Goal: Transaction & Acquisition: Download file/media

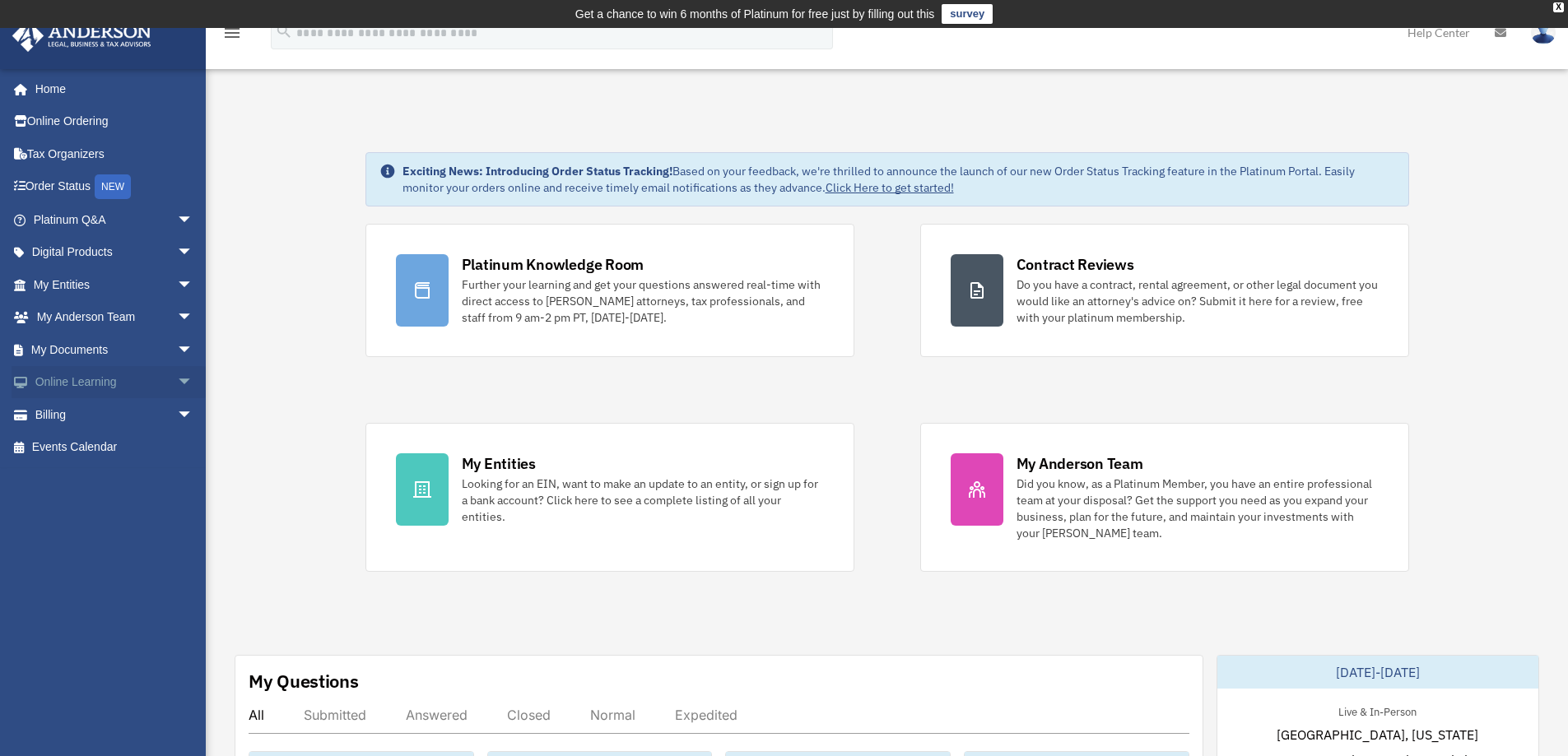
click at [177, 376] on span "arrow_drop_down" at bounding box center [193, 383] width 33 height 34
click at [177, 378] on span "arrow_drop_up" at bounding box center [193, 383] width 33 height 34
click at [177, 250] on span "arrow_drop_down" at bounding box center [193, 253] width 33 height 34
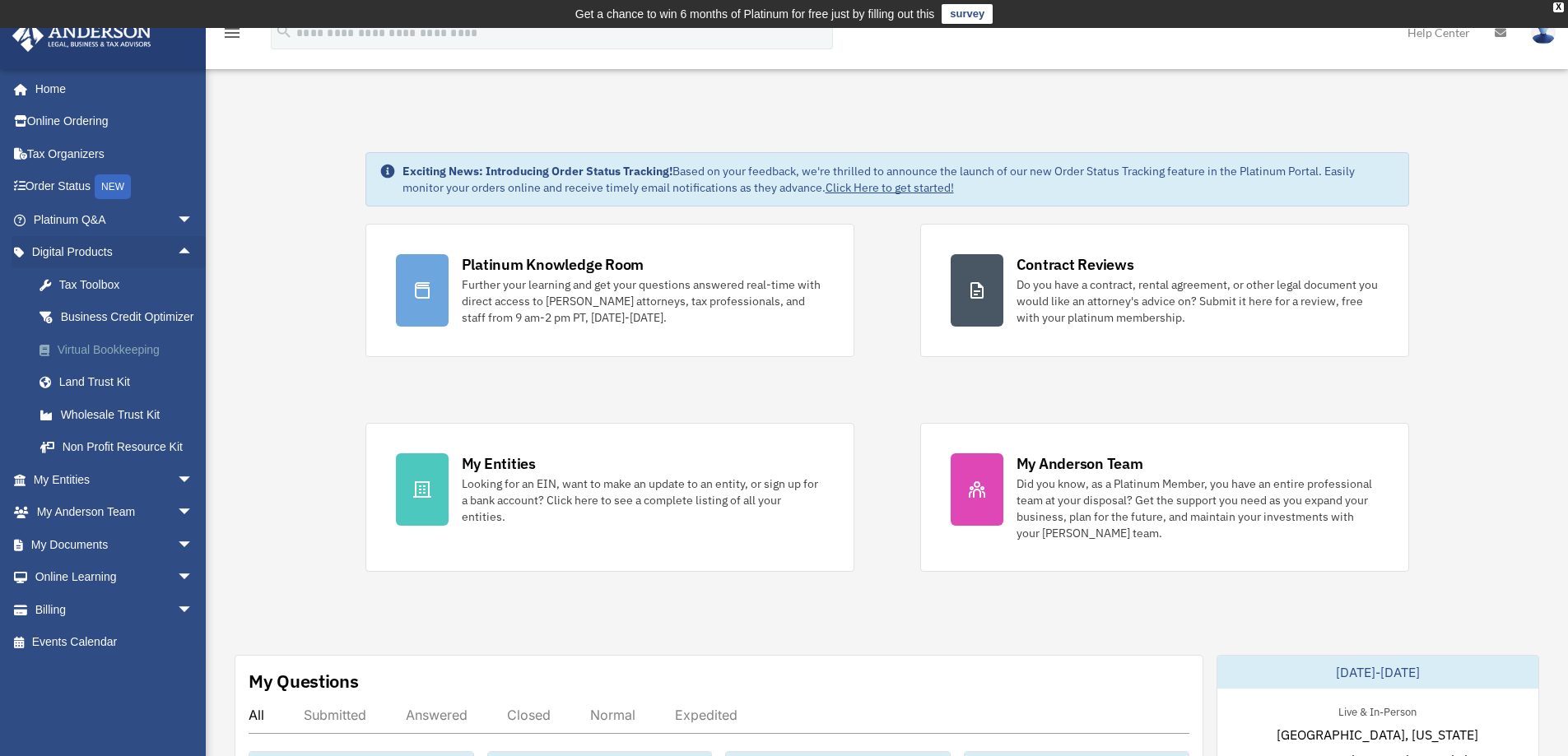
click at [94, 361] on div "Virtual Bookkeeping" at bounding box center [127, 350] width 140 height 21
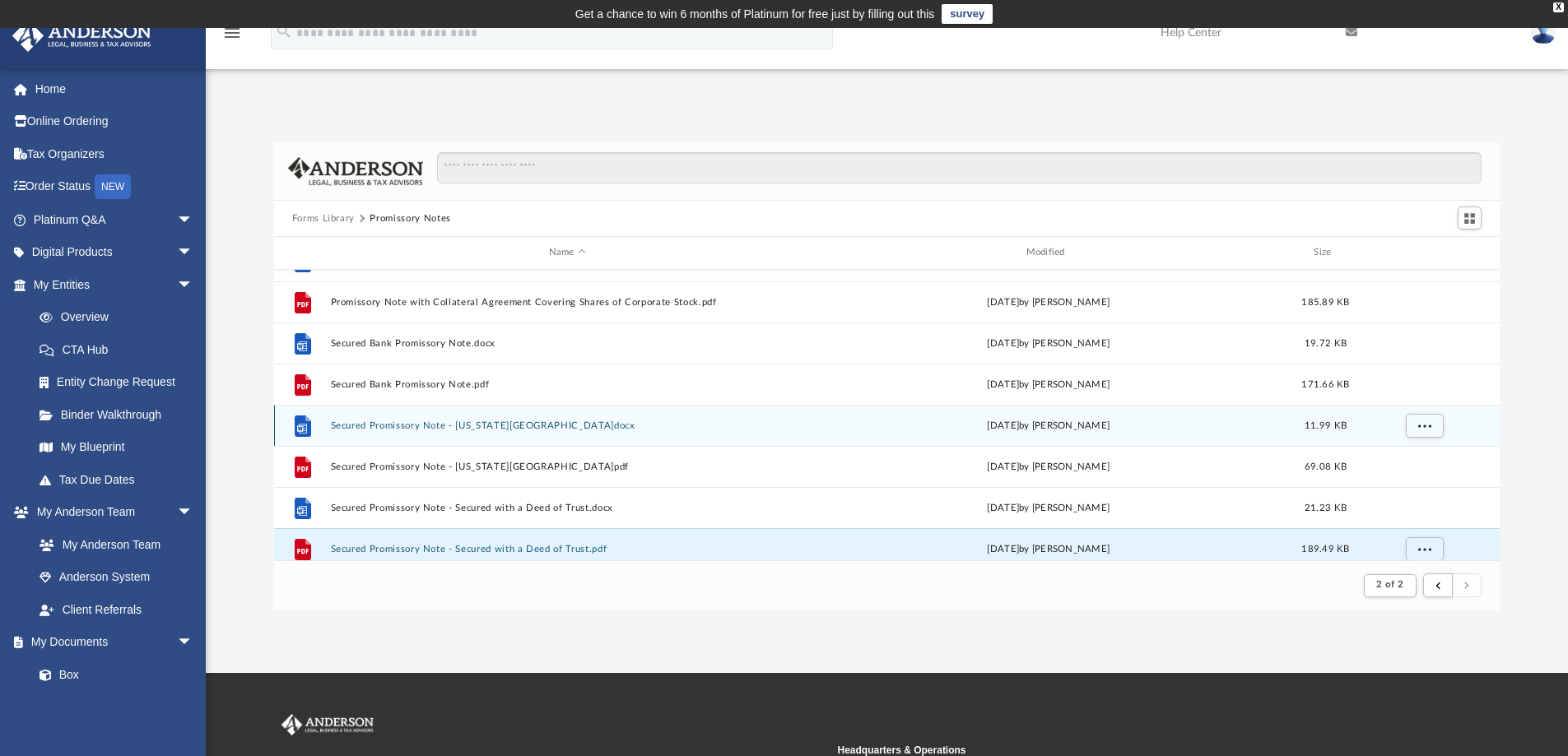
scroll to position [905, 0]
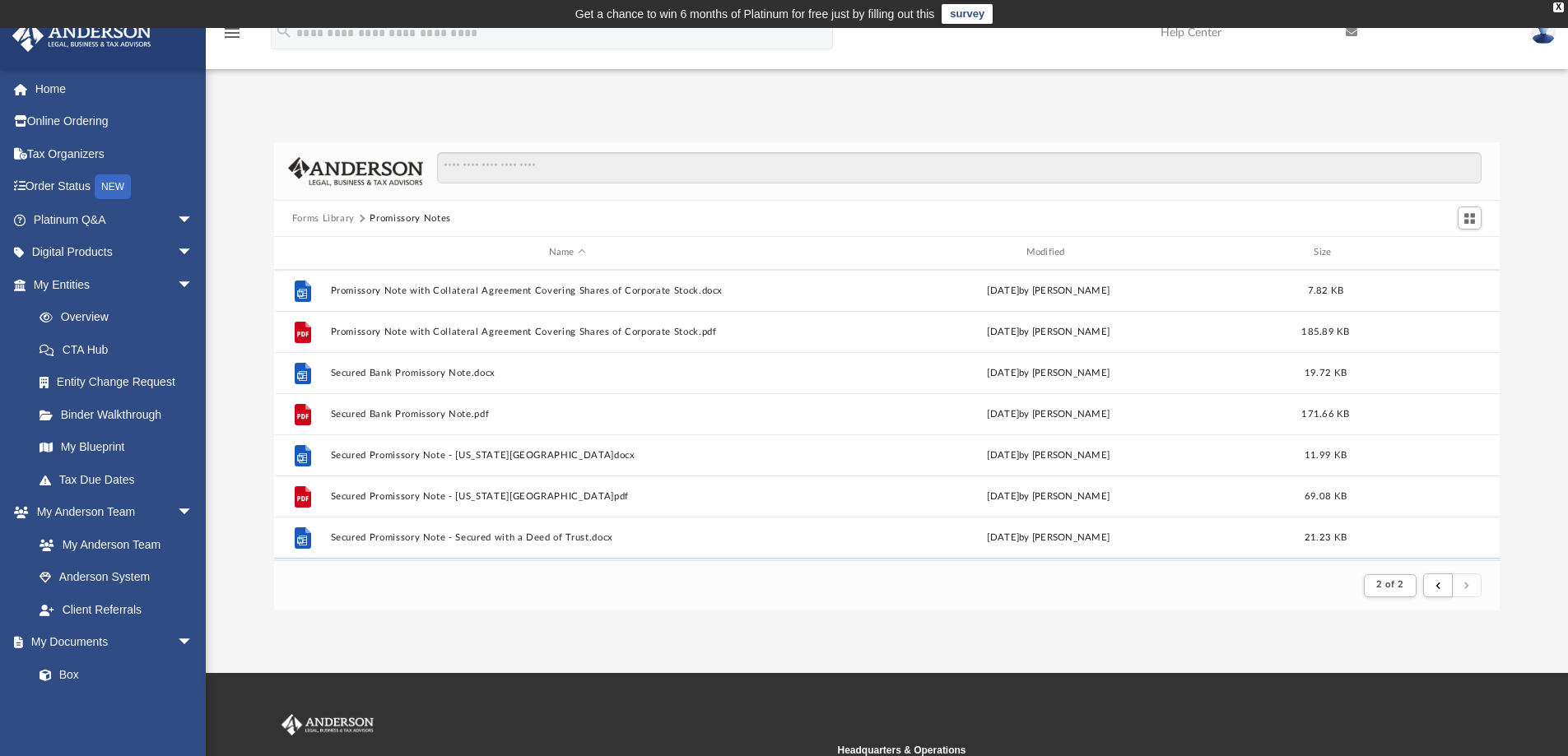
click at [304, 211] on button "Forms Library" at bounding box center [323, 218] width 62 height 15
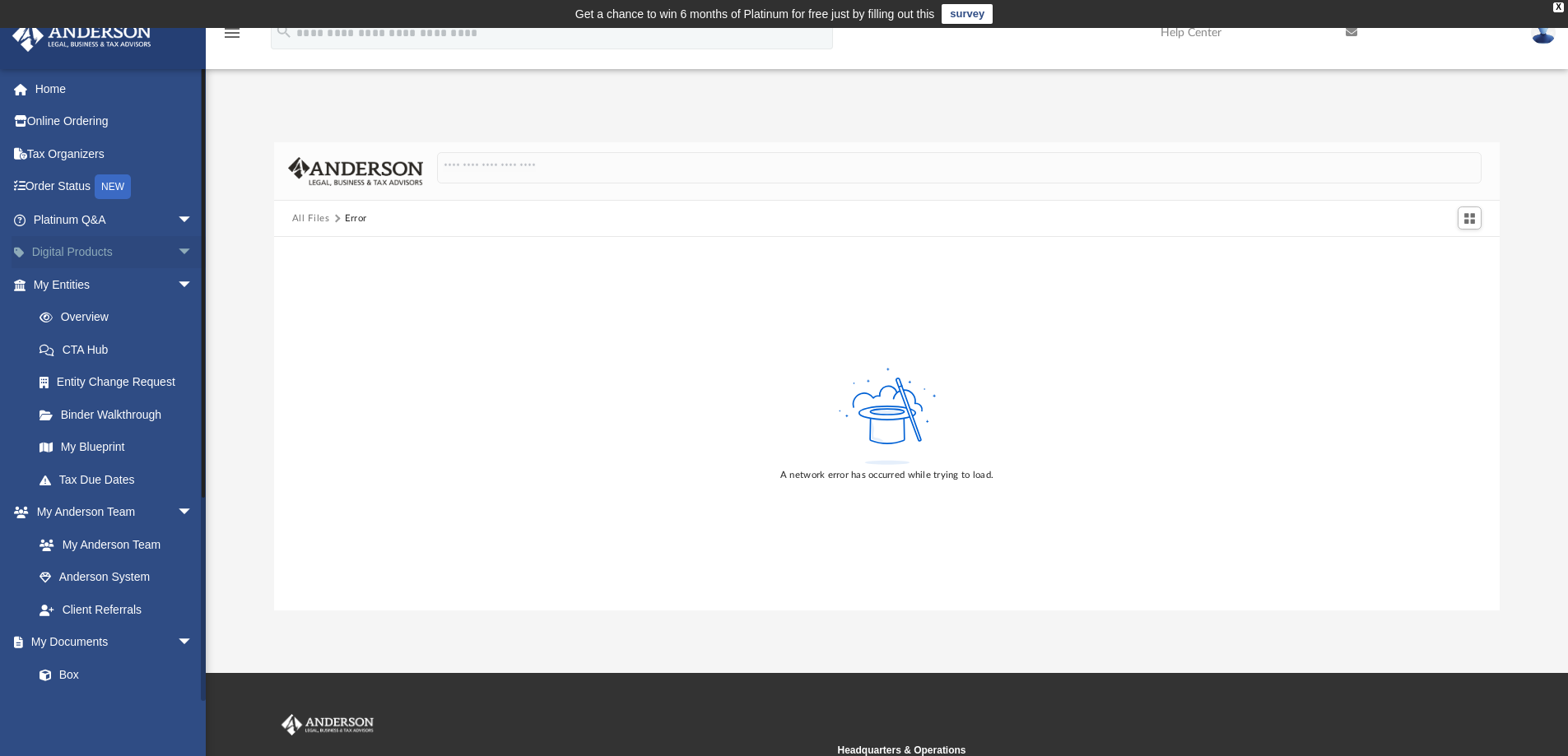
click at [177, 250] on span "arrow_drop_down" at bounding box center [193, 253] width 33 height 34
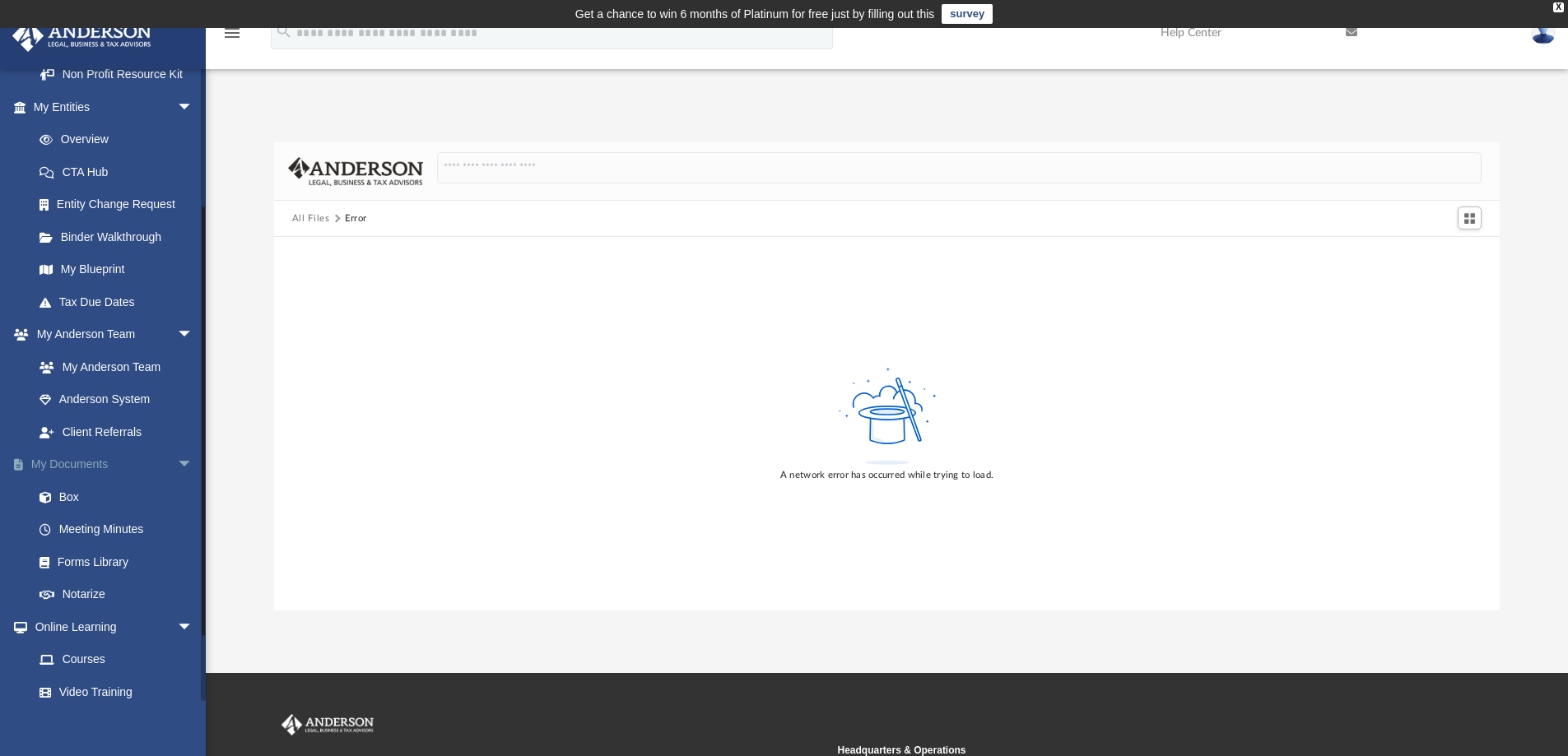
scroll to position [411, 0]
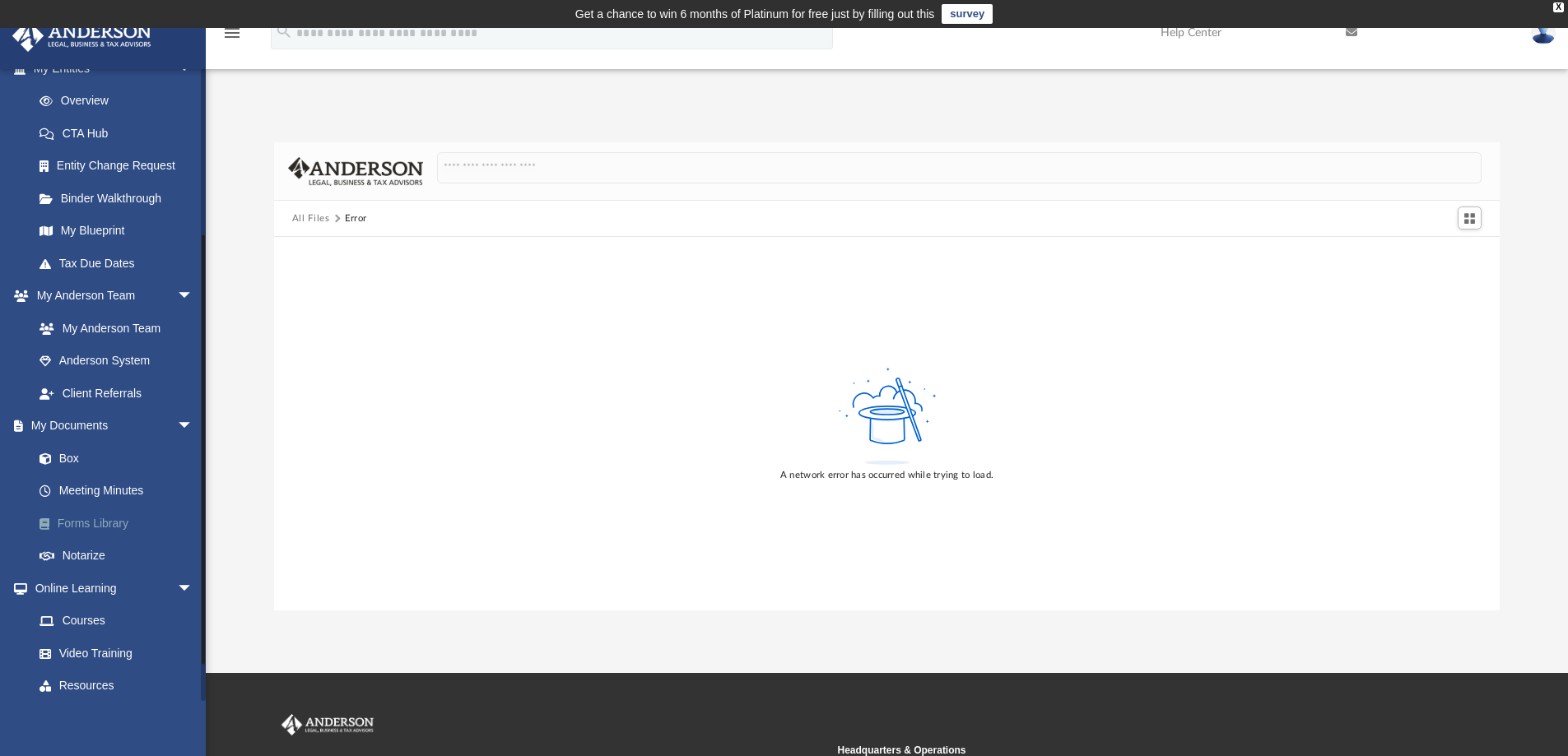
click at [95, 540] on link "Forms Library" at bounding box center [120, 523] width 195 height 33
click at [127, 378] on link "Anderson System" at bounding box center [120, 361] width 195 height 33
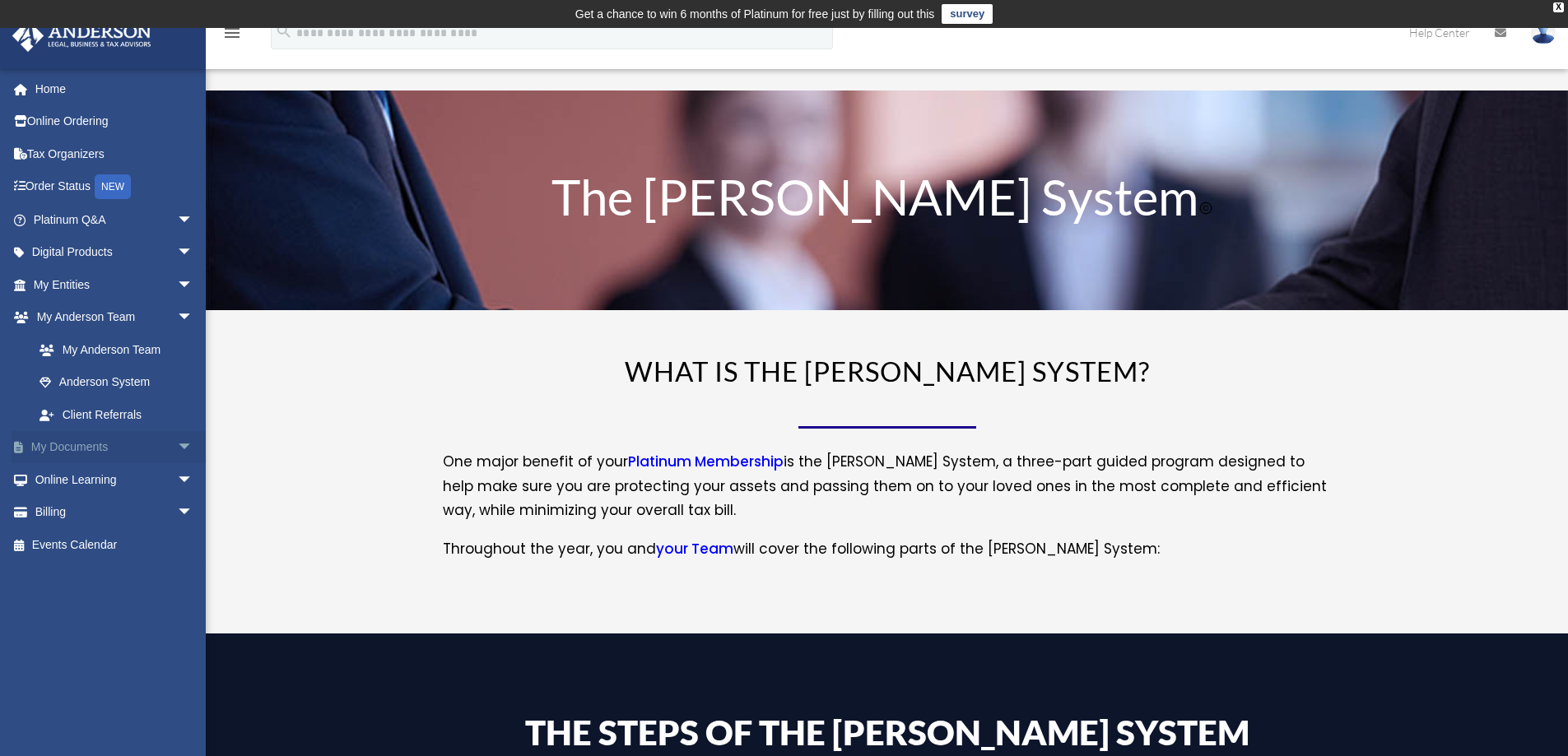
click at [177, 439] on span "arrow_drop_down" at bounding box center [193, 448] width 33 height 34
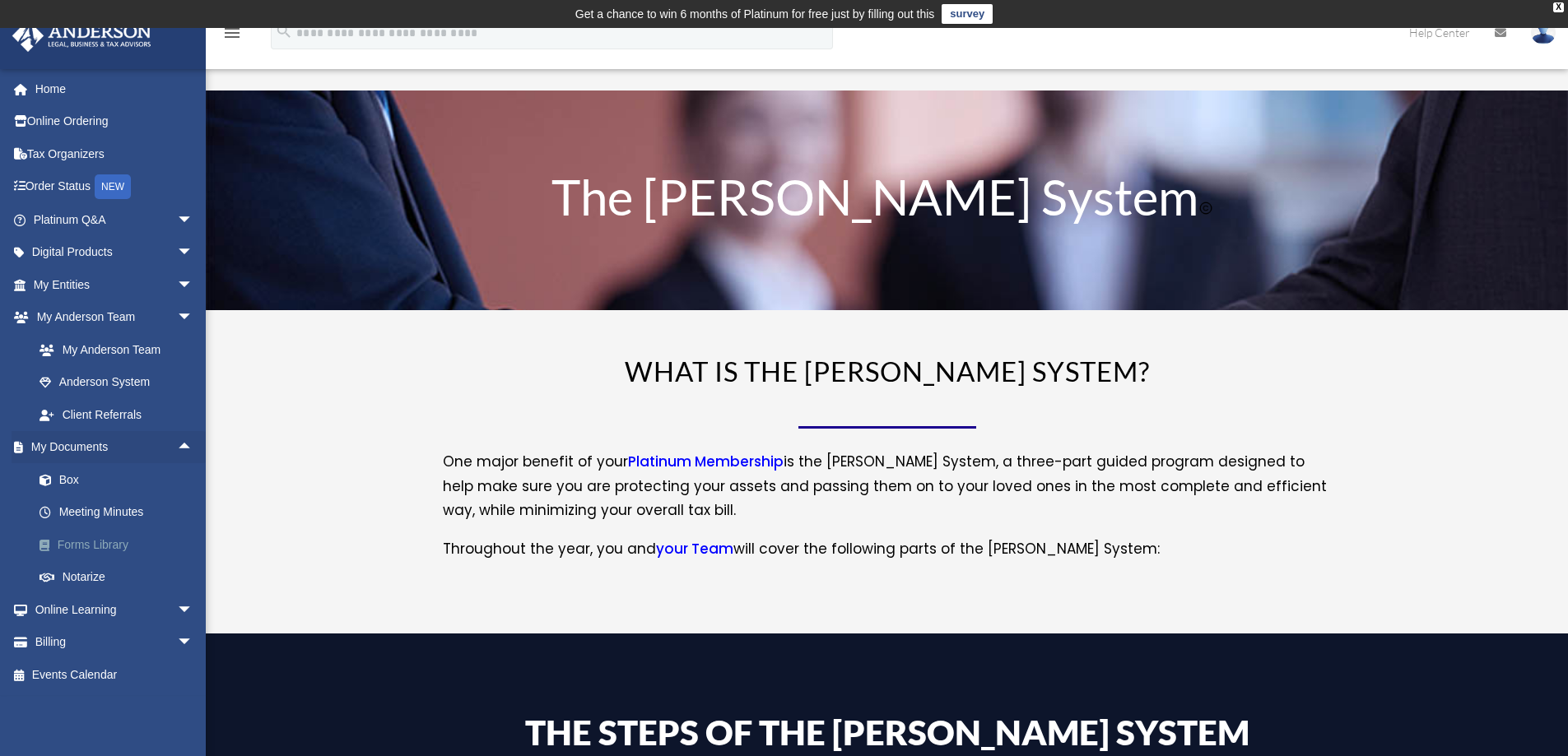
click at [94, 546] on link "Forms Library" at bounding box center [120, 544] width 195 height 33
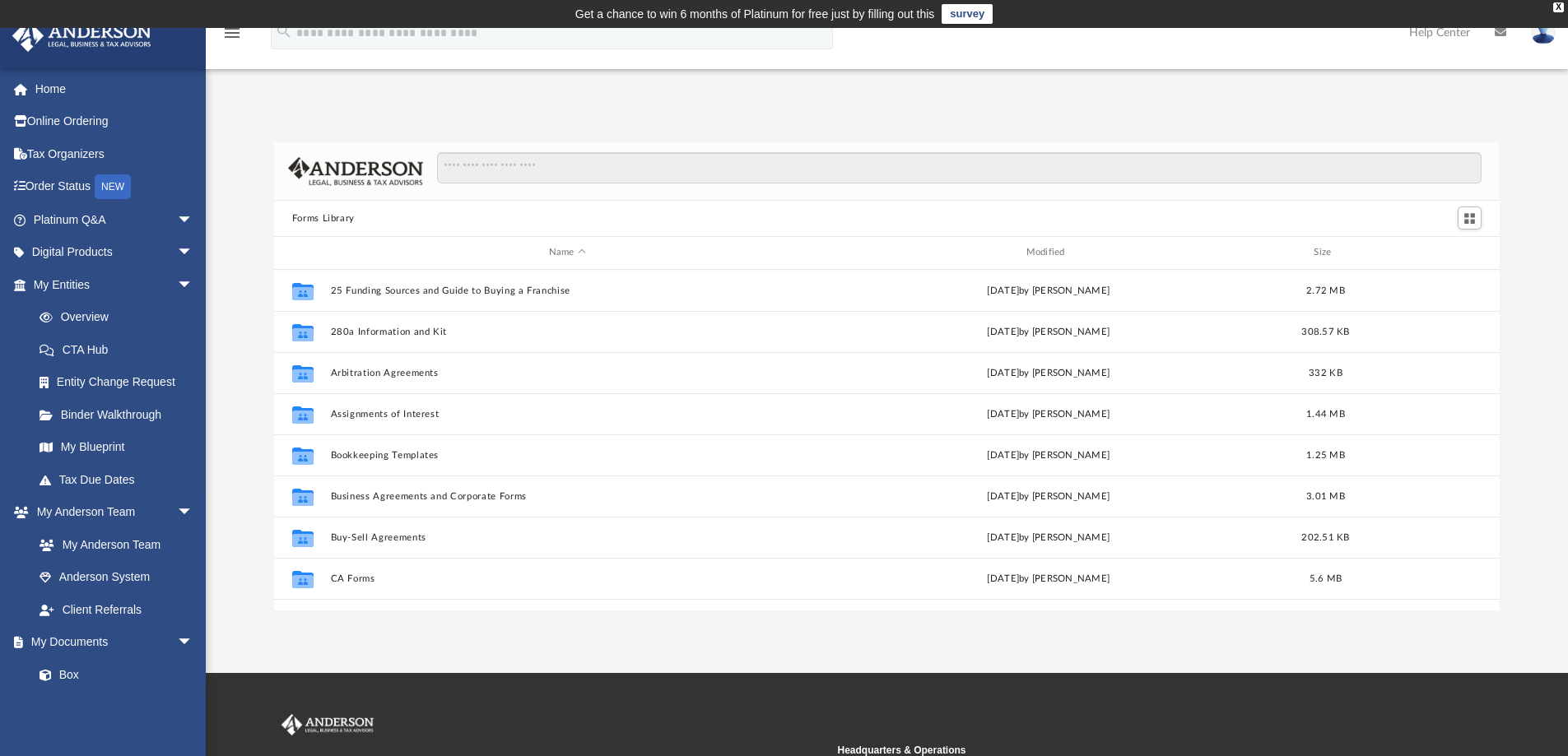
scroll to position [362, 1213]
click at [810, 176] on input "Search files and folders" at bounding box center [959, 168] width 1045 height 32
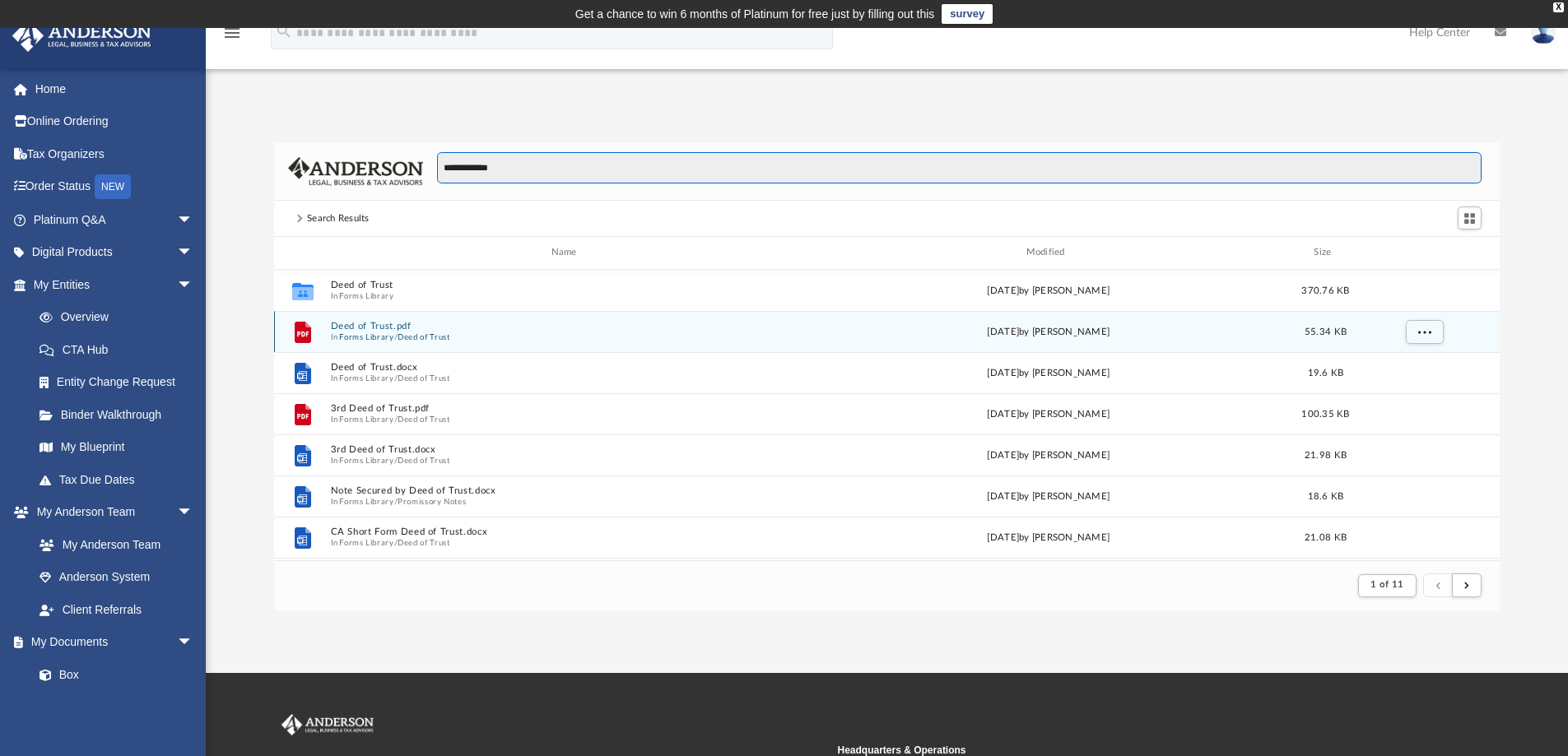
type input "**********"
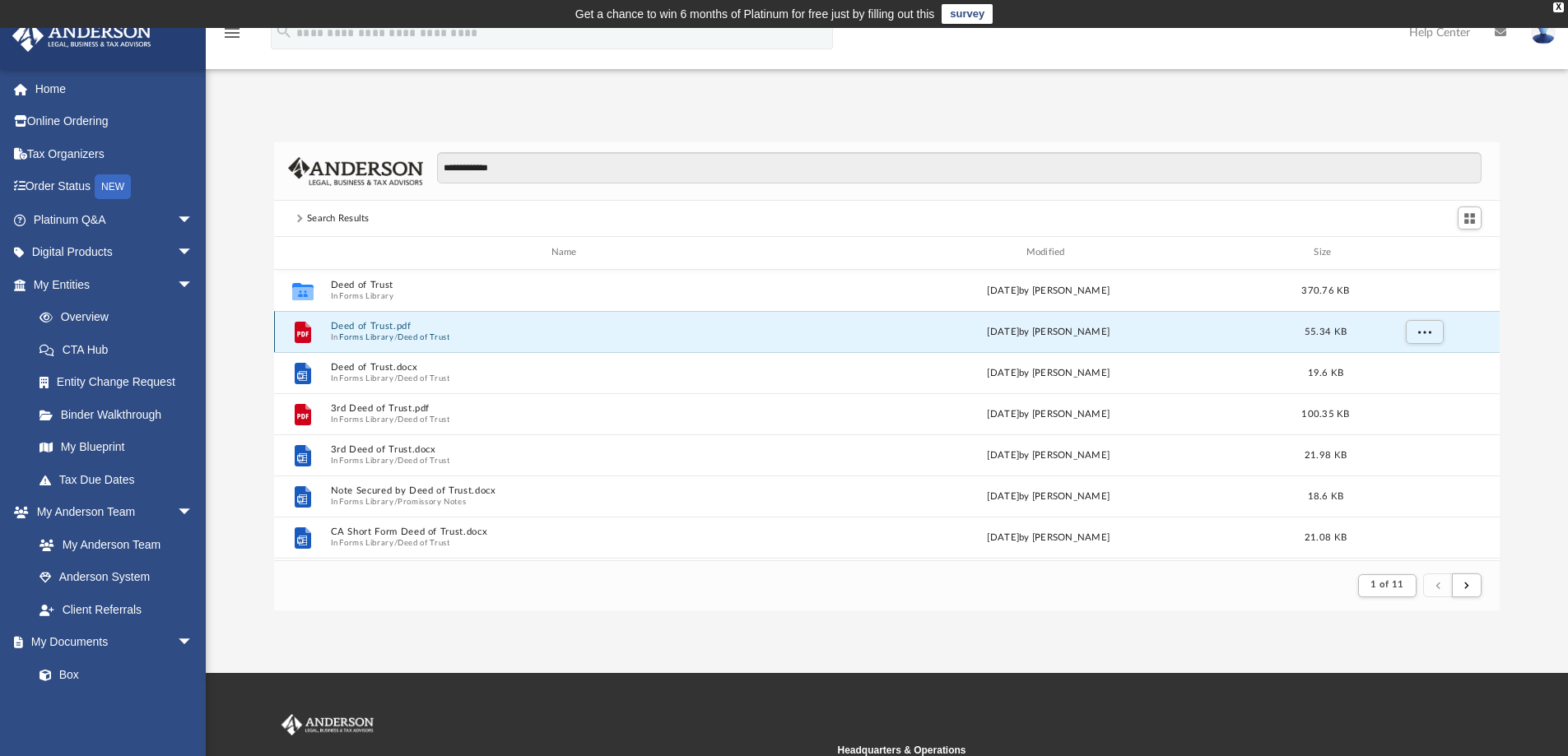
click at [376, 329] on button "Deed of Trust.pdf" at bounding box center [567, 326] width 474 height 11
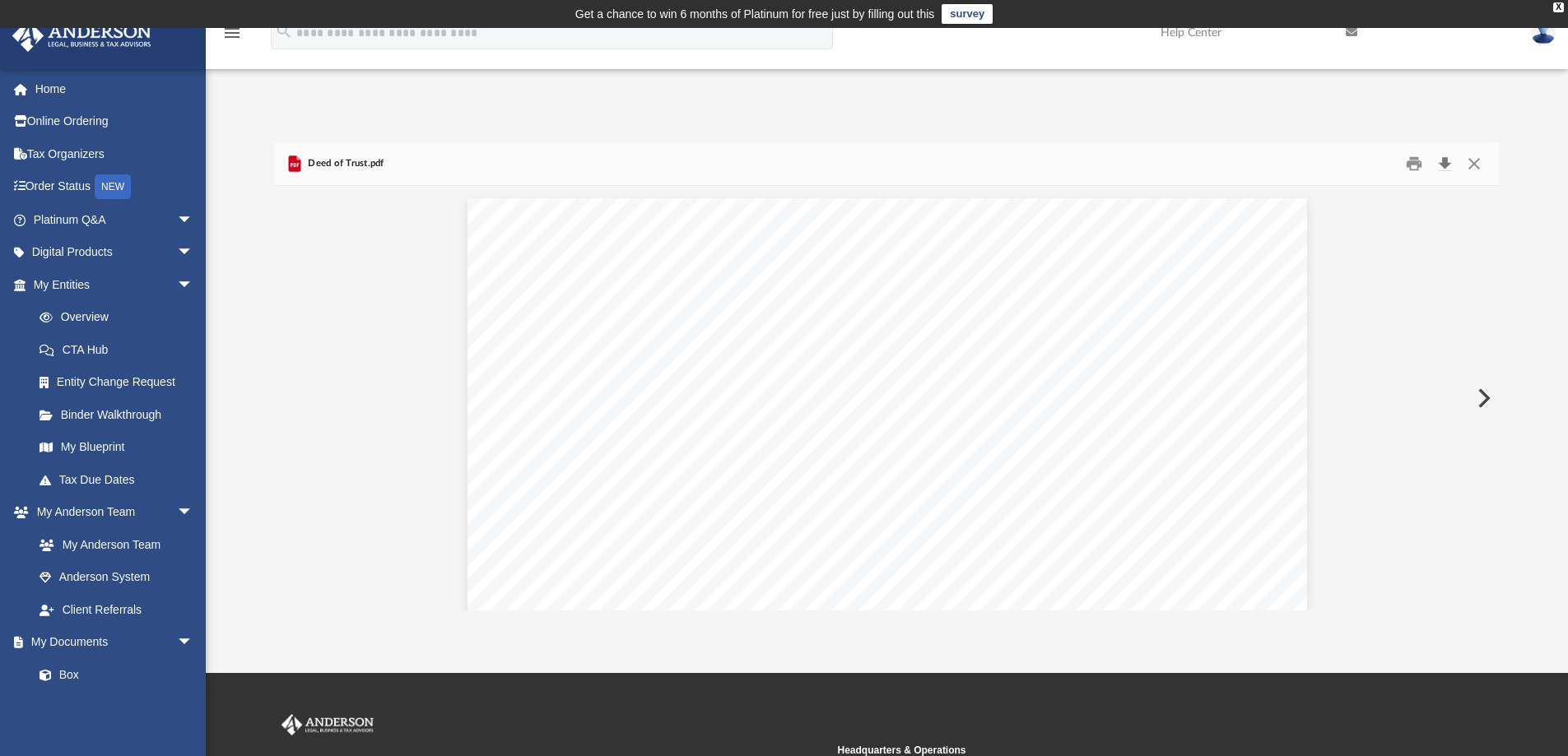
click at [1446, 159] on button "Download" at bounding box center [1444, 164] width 30 height 26
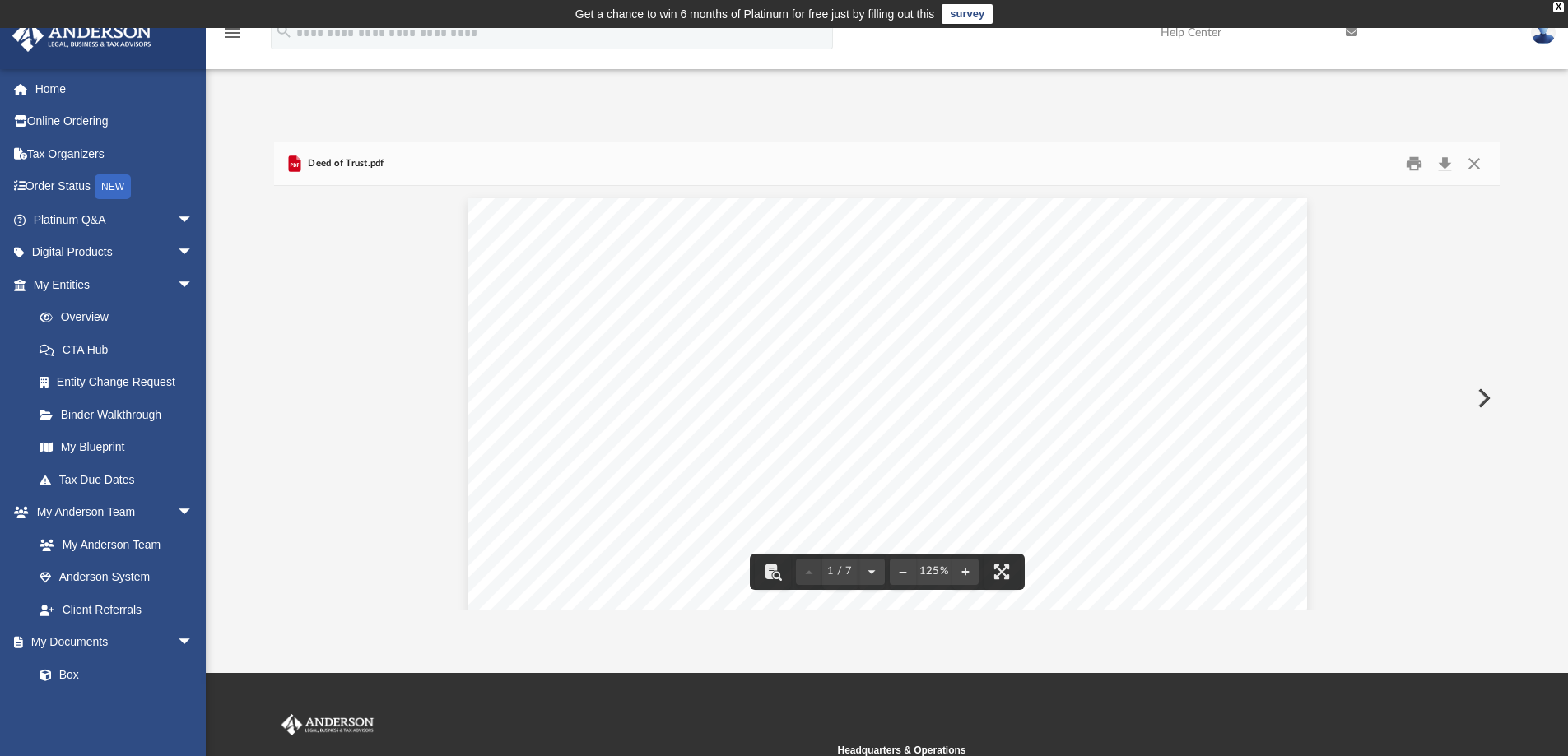
drag, startPoint x: 1549, startPoint y: 161, endPoint x: 1538, endPoint y: 161, distance: 11.0
click at [1548, 161] on div "**********" at bounding box center [887, 377] width 1362 height 469
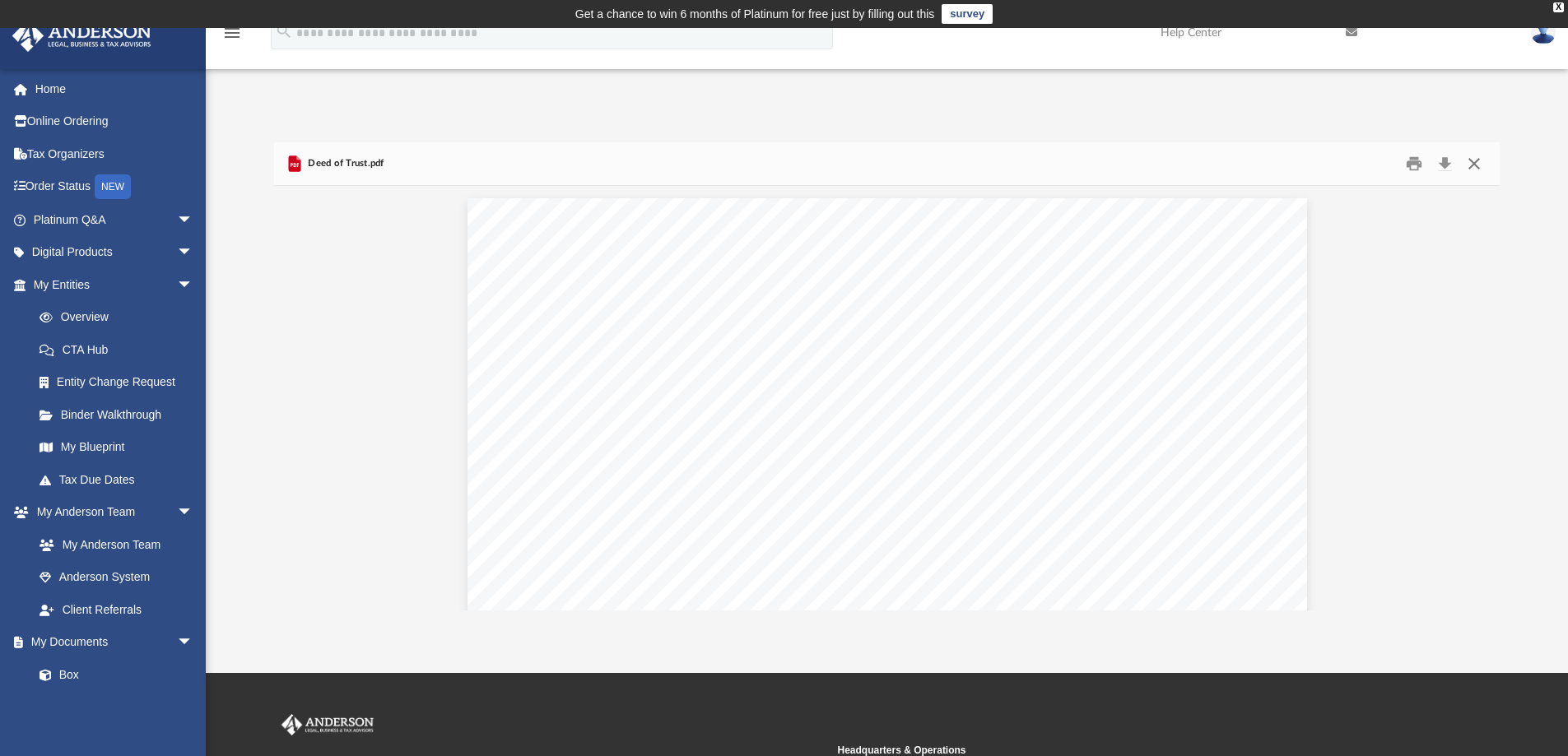
click at [1472, 162] on button "Close" at bounding box center [1474, 164] width 30 height 26
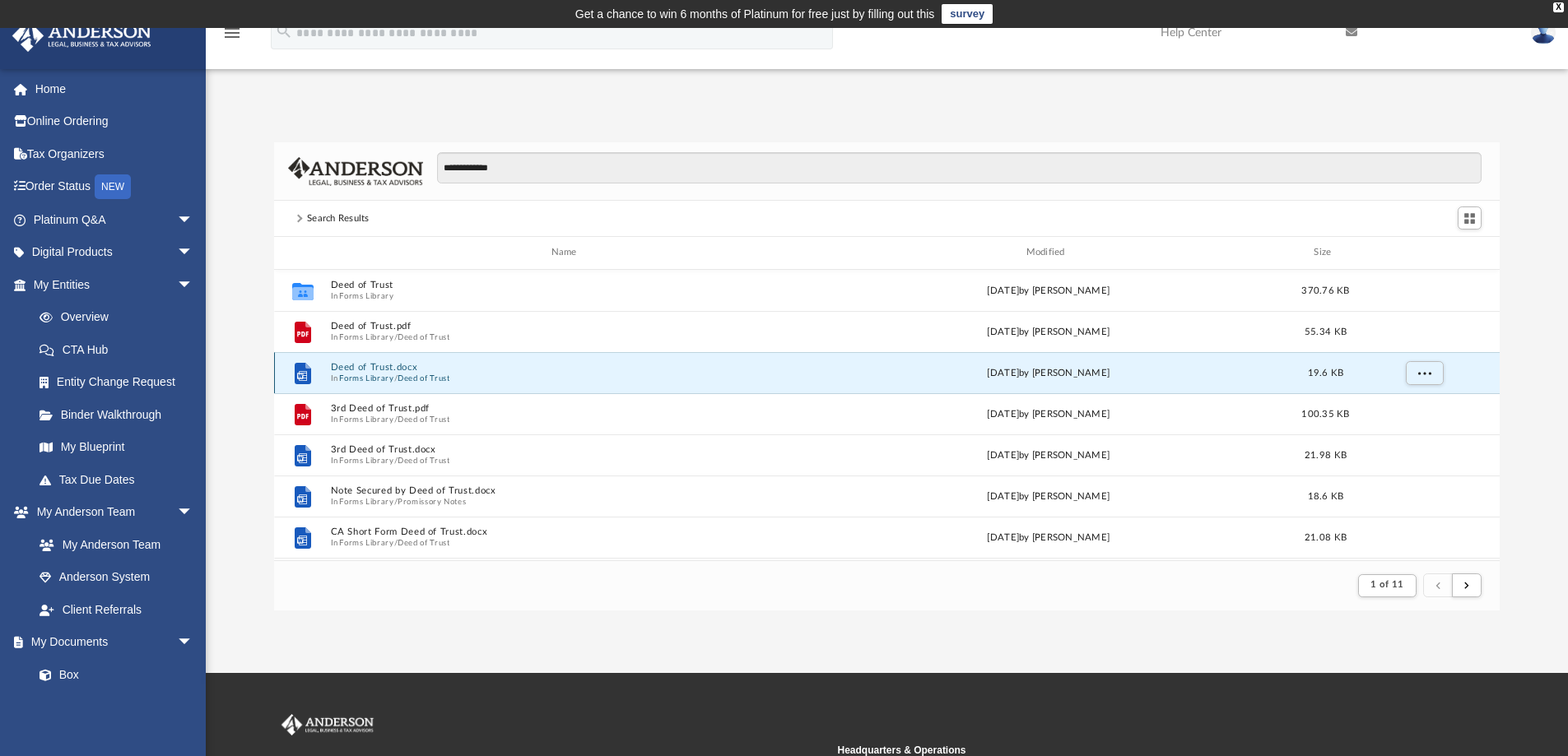
click at [396, 370] on button "Deed of Trust.docx" at bounding box center [567, 367] width 474 height 11
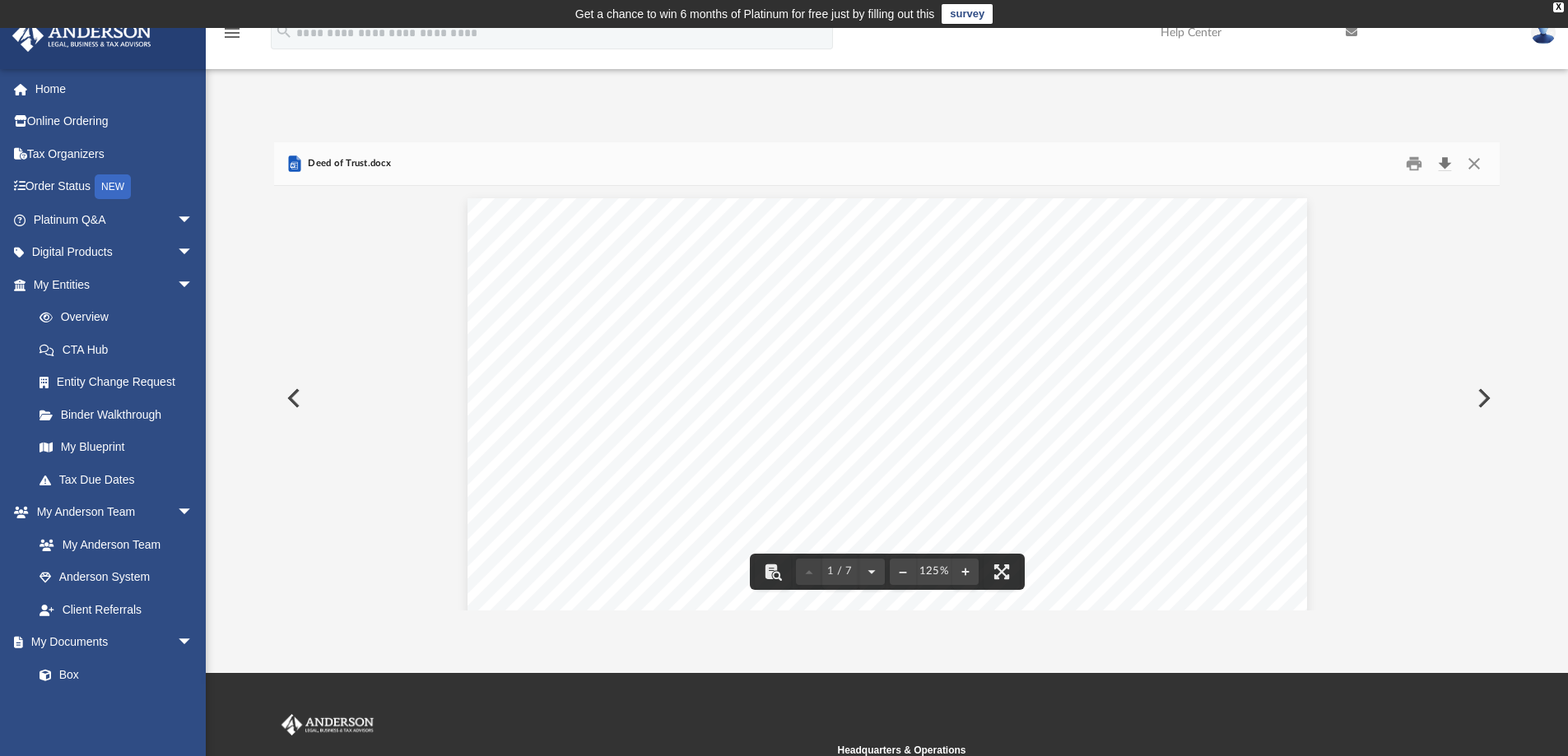
click at [1444, 163] on button "Download" at bounding box center [1444, 164] width 30 height 26
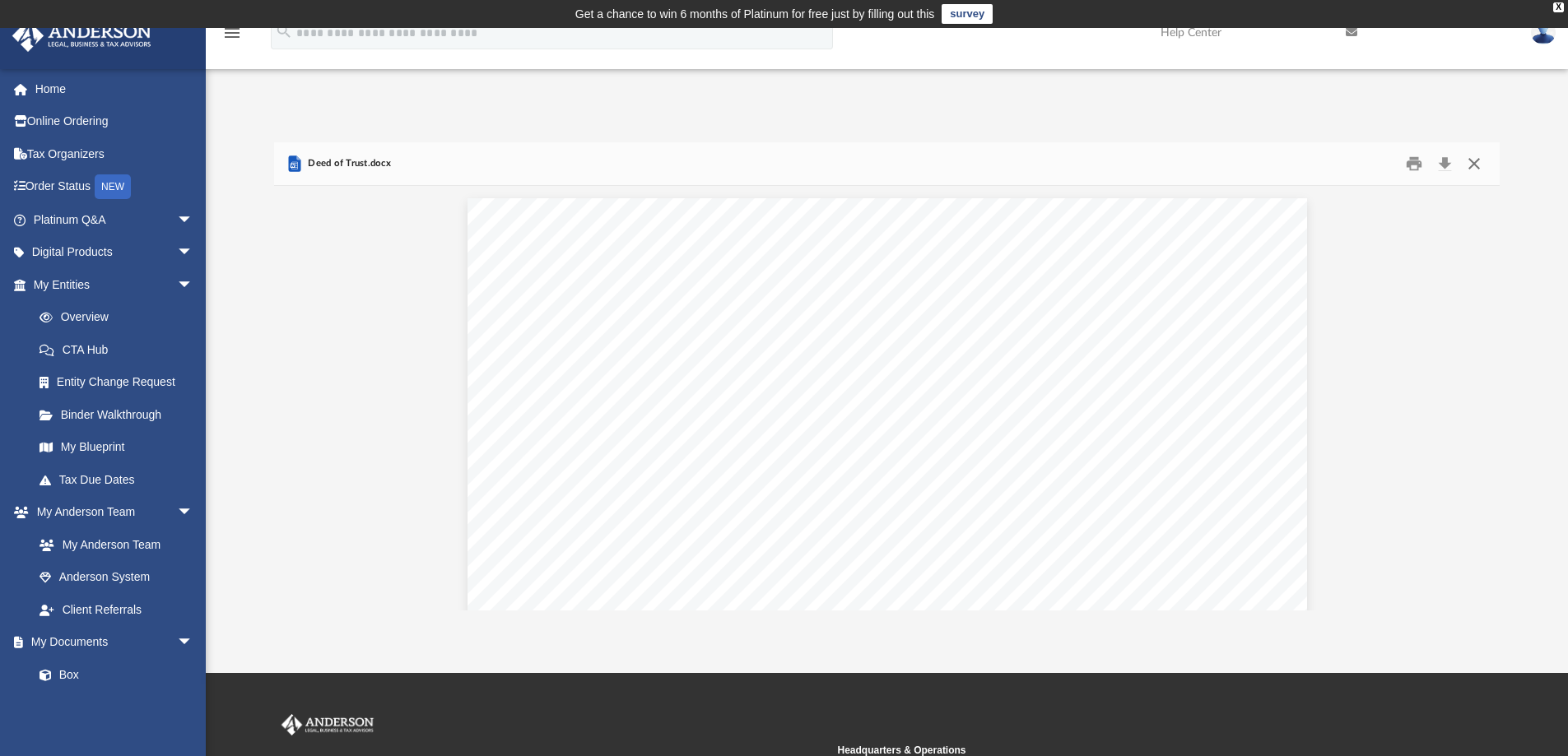
click at [1477, 162] on button "Close" at bounding box center [1474, 164] width 30 height 26
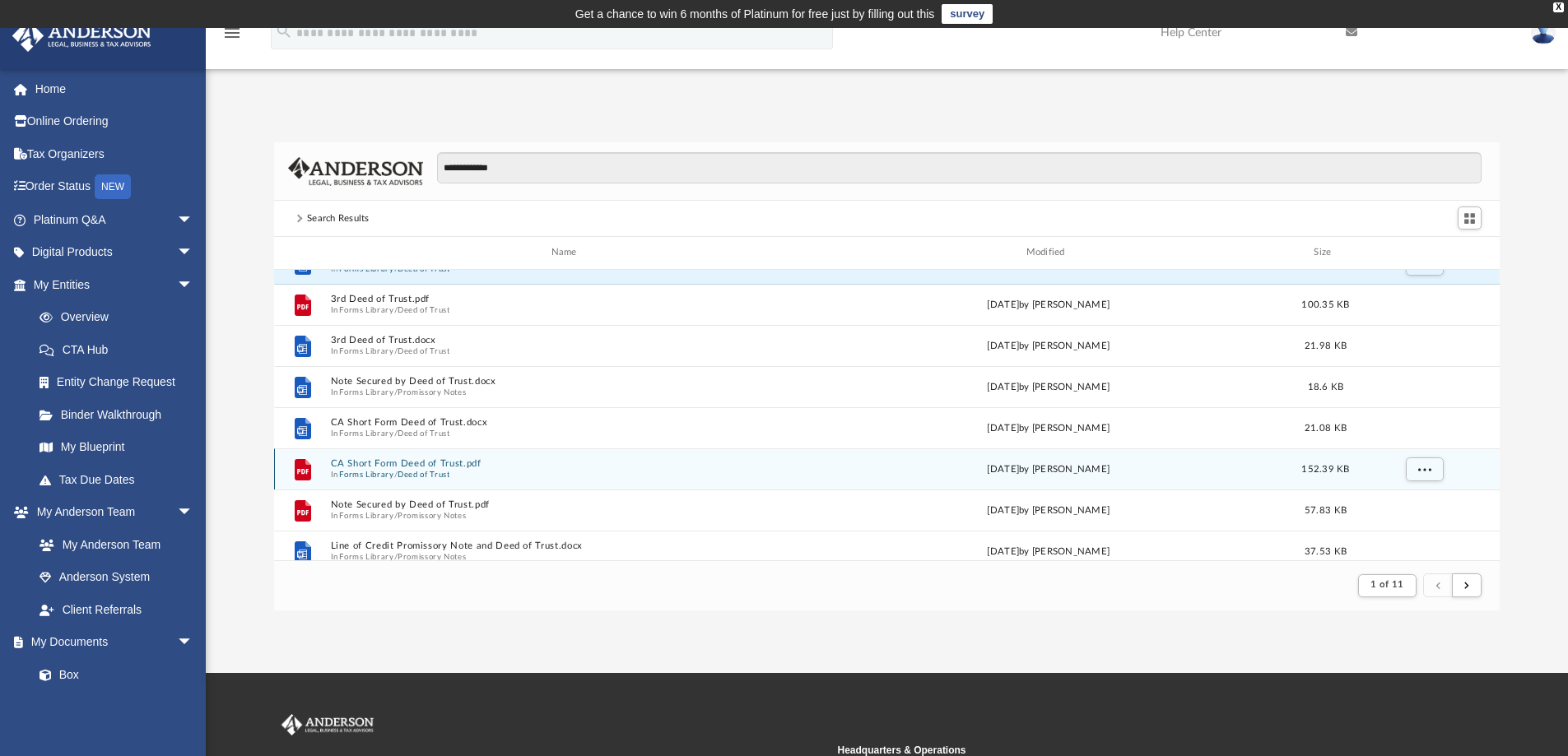
scroll to position [82, 0]
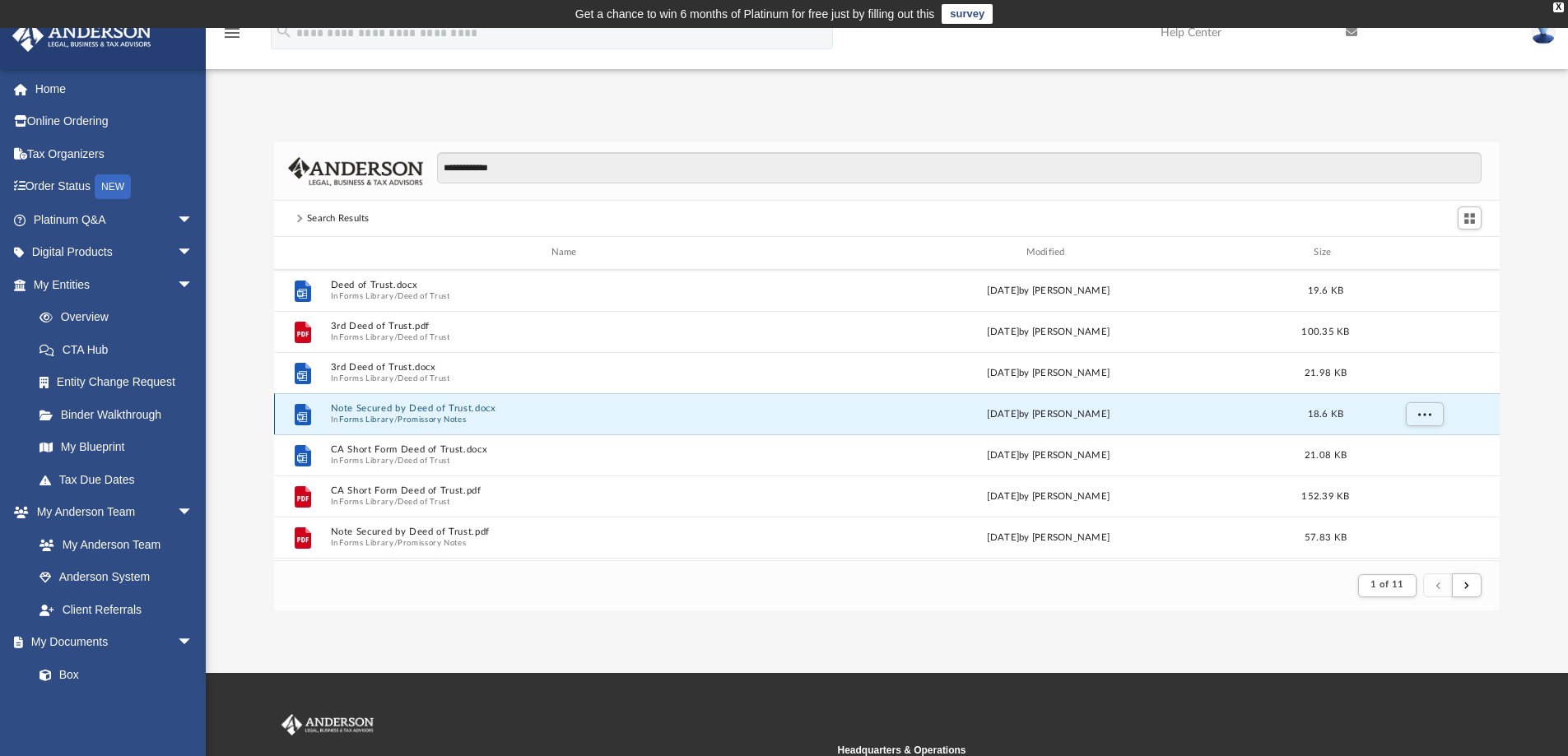
click at [403, 410] on button "Note Secured by Deed of Trust.docx" at bounding box center [567, 408] width 474 height 11
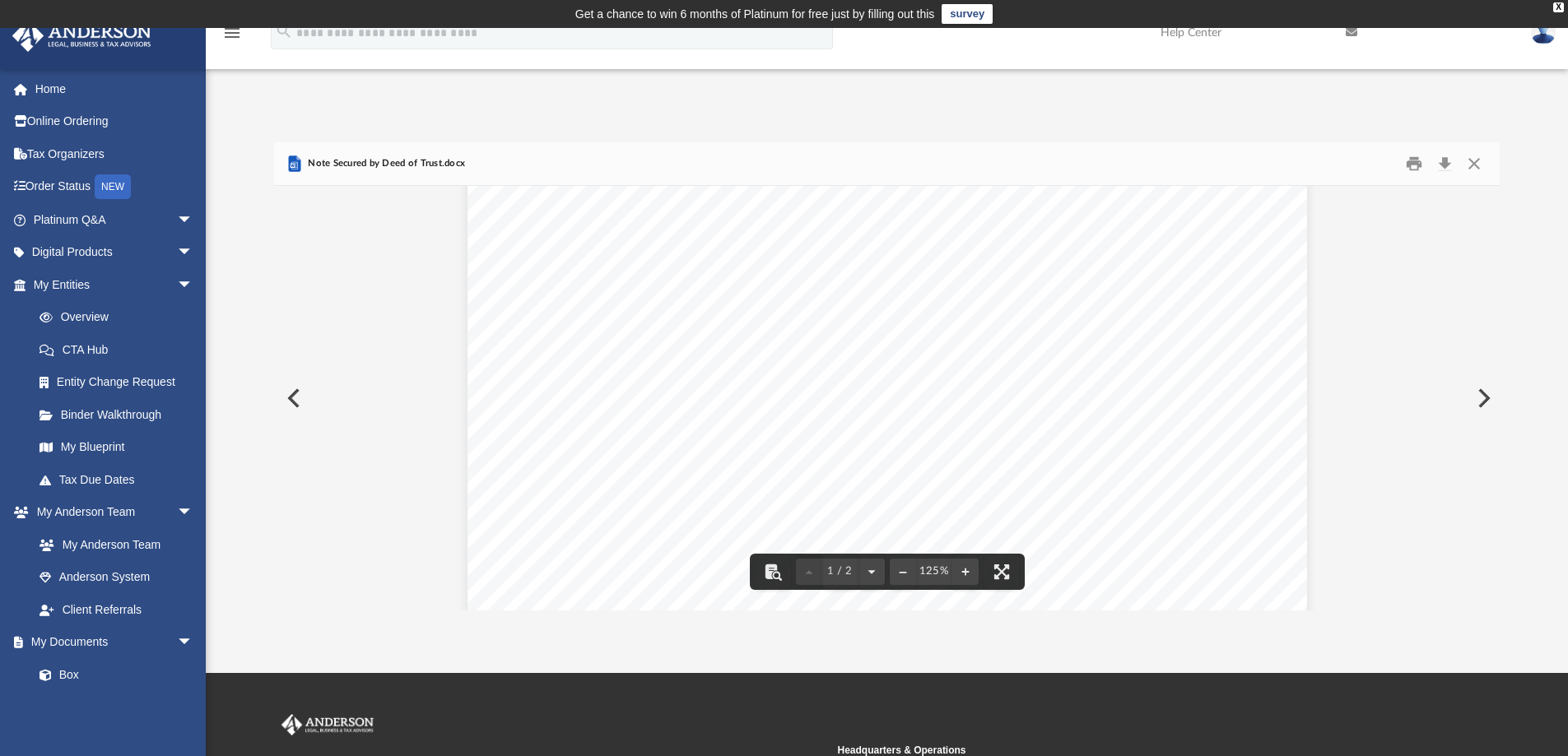
scroll to position [164, 0]
click at [1471, 165] on button "Close" at bounding box center [1474, 164] width 30 height 26
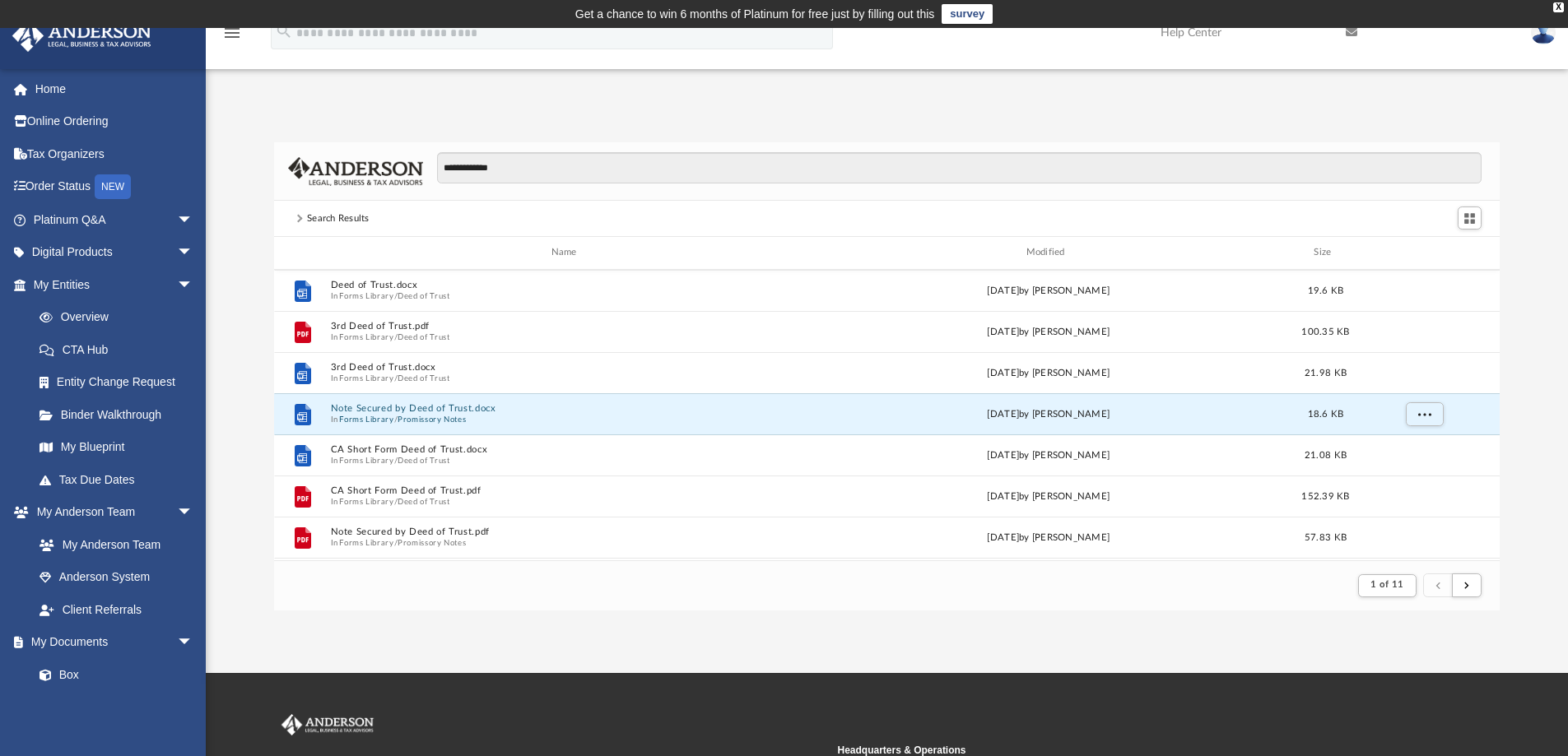
scroll to position [0, 0]
